Goal: Information Seeking & Learning: Learn about a topic

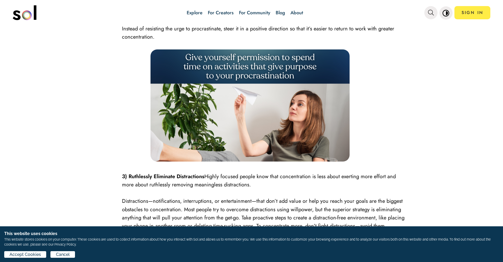
scroll to position [766, 0]
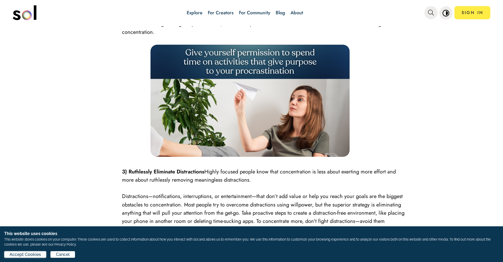
click at [56, 75] on span "Accept Cookies" at bounding box center [63, 72] width 14 height 6
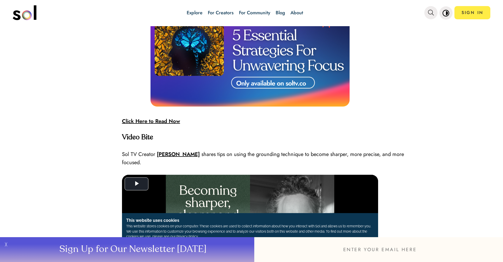
scroll to position [1585, 0]
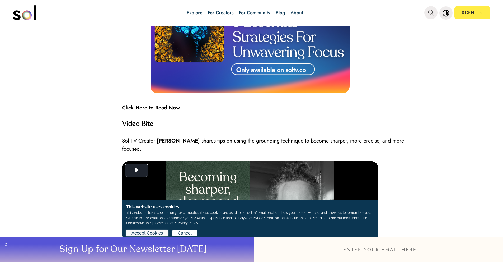
click at [152, 234] on span "Accept Cookies" at bounding box center [146, 233] width 31 height 6
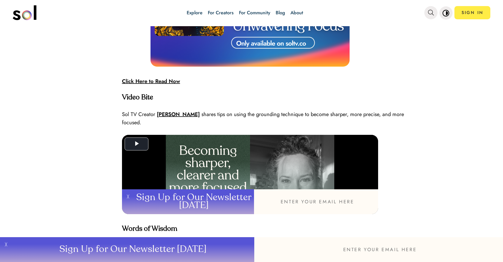
scroll to position [1638, 0]
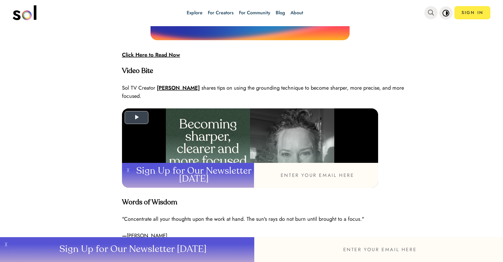
click at [136, 117] on span "Video Player" at bounding box center [136, 117] width 0 height 0
click at [127, 170] on button "╳" at bounding box center [127, 175] width 10 height 25
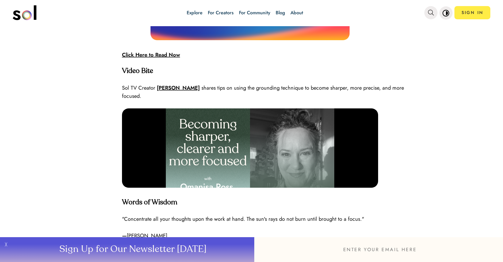
click at [263, 144] on video "Video Player" at bounding box center [250, 155] width 256 height 95
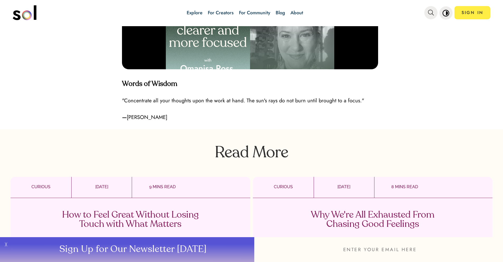
scroll to position [1770, 0]
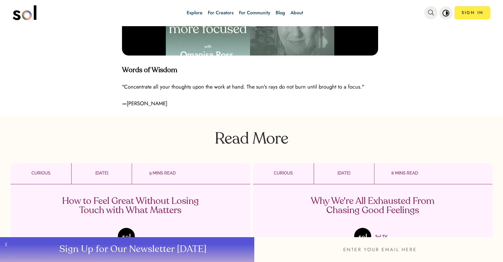
click at [48, 170] on p "CURIOUS" at bounding box center [41, 173] width 61 height 6
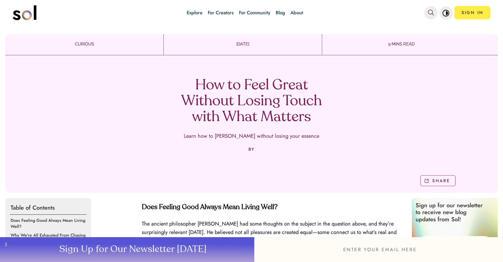
click at [233, 42] on p "[DATE]" at bounding box center [243, 44] width 158 height 6
click at [410, 44] on p "9 MINS READ" at bounding box center [401, 44] width 158 height 6
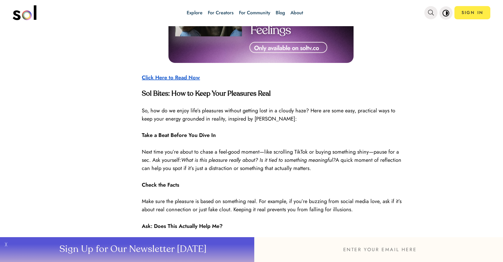
scroll to position [660, 0]
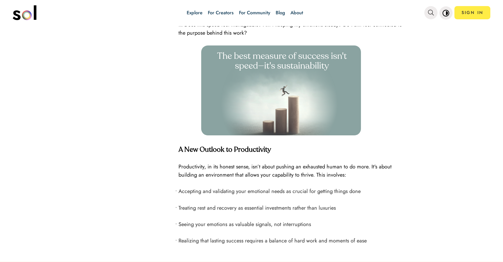
scroll to position [1083, 0]
